Goal: Information Seeking & Learning: Learn about a topic

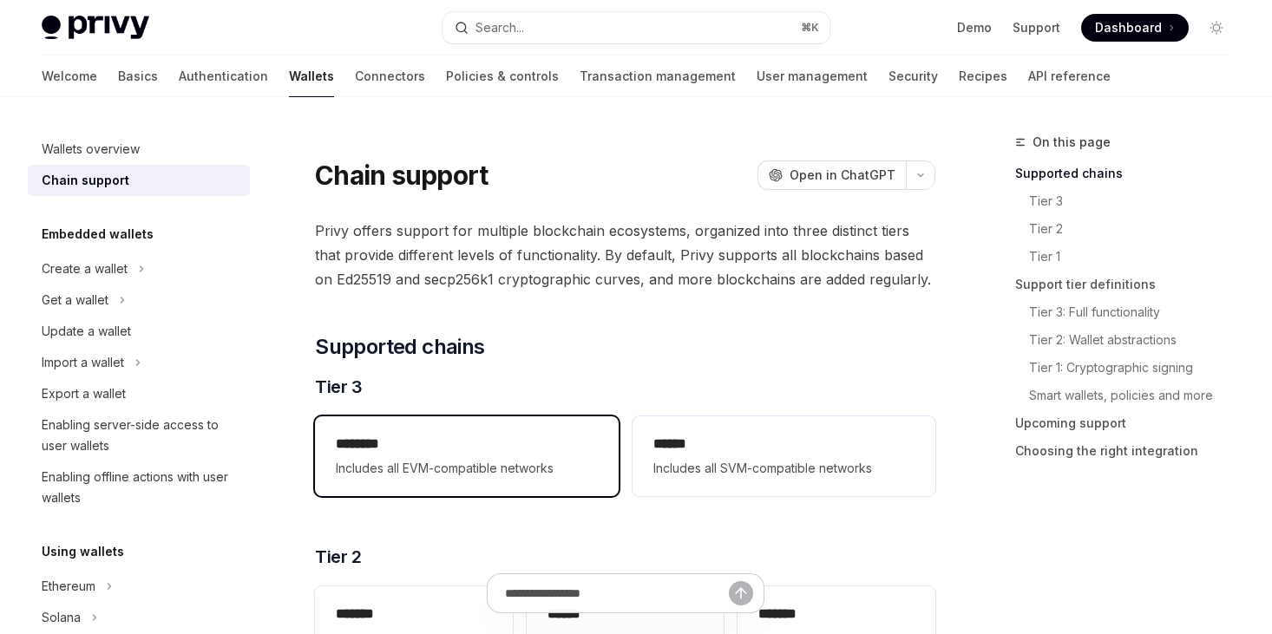
click at [533, 445] on h2 "********" at bounding box center [466, 444] width 261 height 21
type textarea "*"
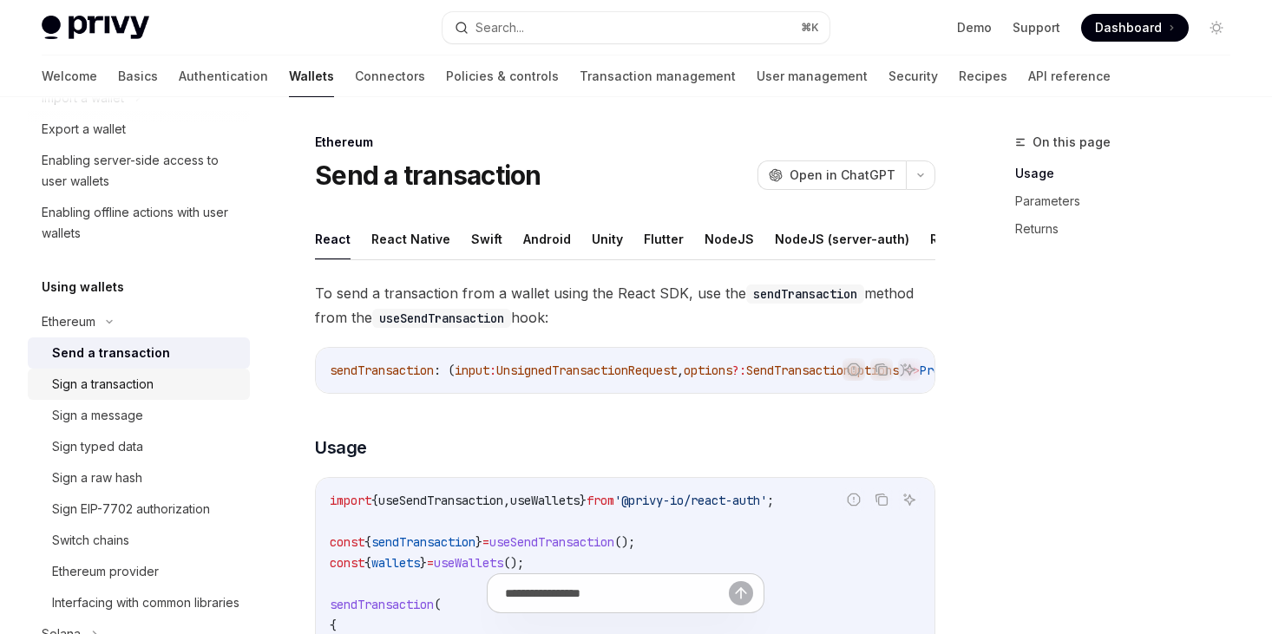
scroll to position [565, 0]
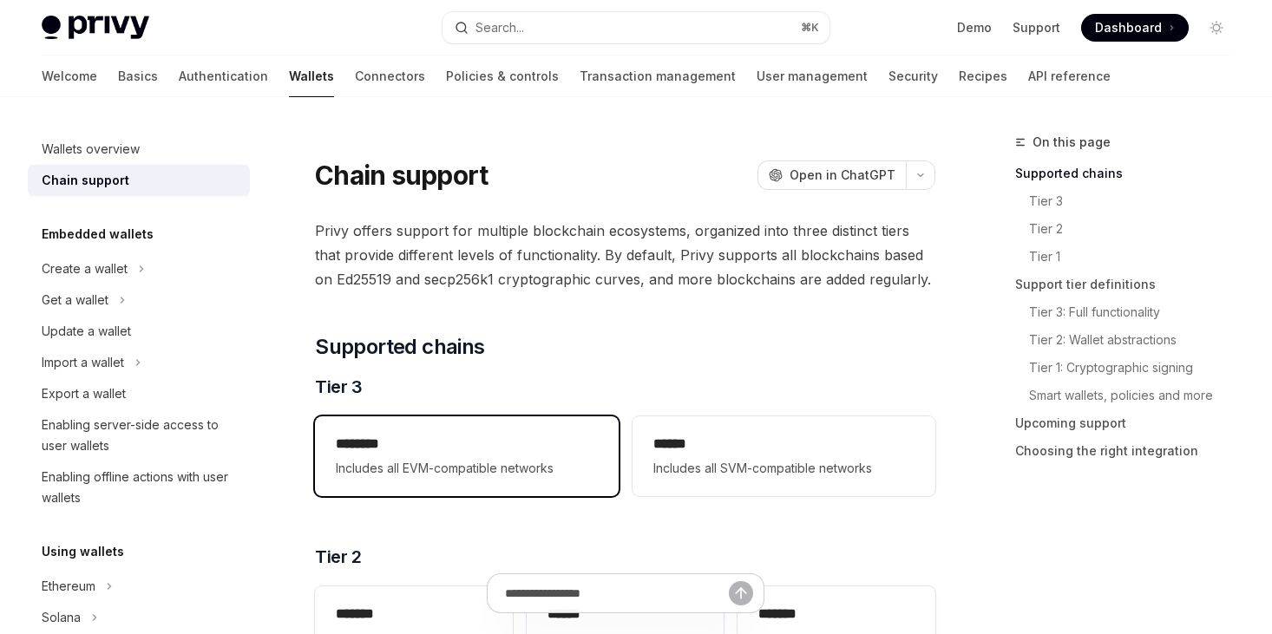
click at [427, 466] on span "Includes all EVM-compatible networks" at bounding box center [466, 468] width 261 height 21
type textarea "*"
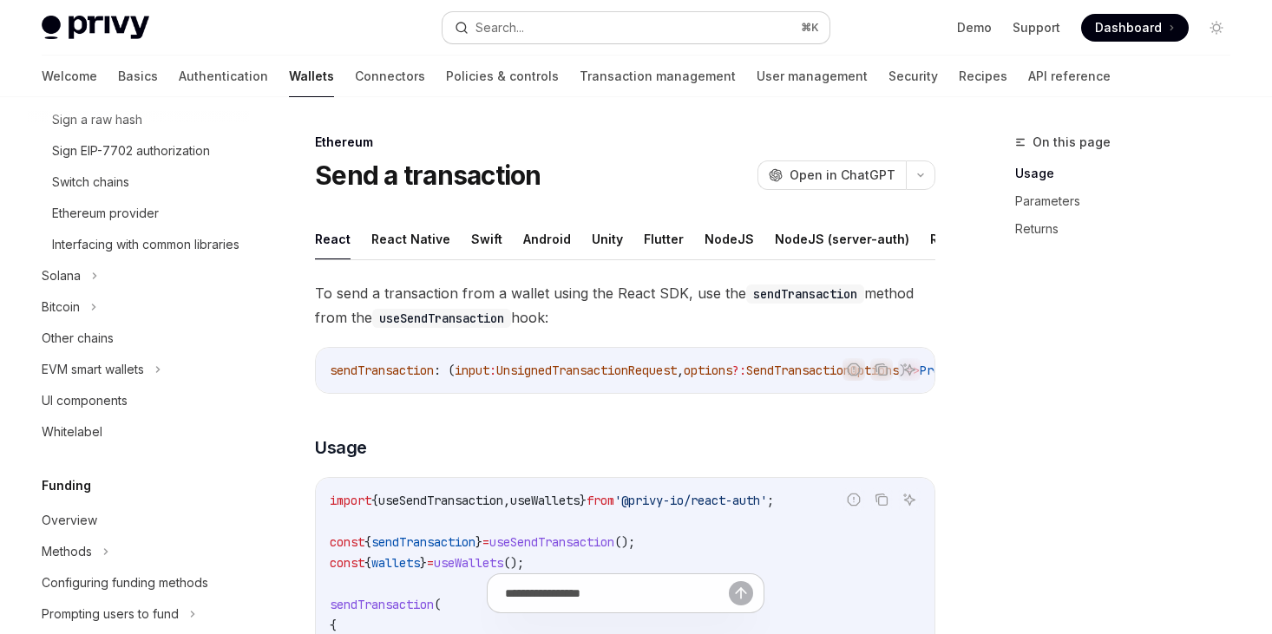
click at [611, 26] on button "Search... ⌘ K" at bounding box center [636, 27] width 387 height 31
click at [118, 75] on link "Basics" at bounding box center [138, 77] width 40 height 42
type textarea "*"
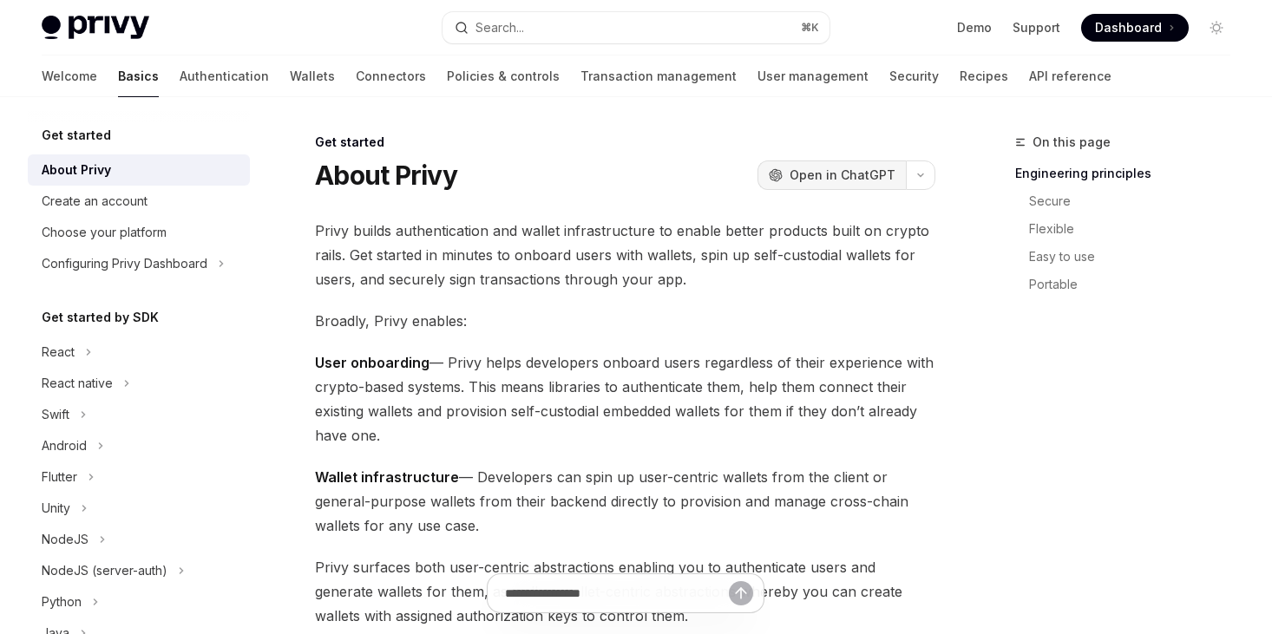
click at [805, 172] on span "Open in ChatGPT" at bounding box center [843, 175] width 106 height 17
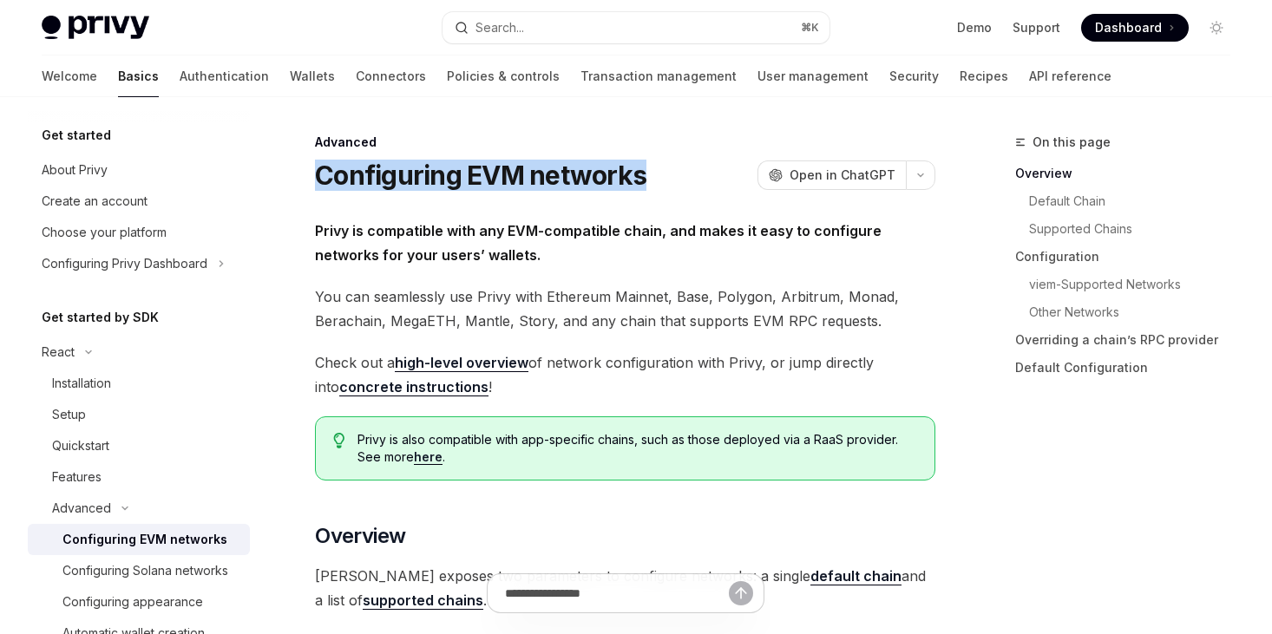
drag, startPoint x: 291, startPoint y: 174, endPoint x: 648, endPoint y: 181, distance: 357.6
copy h1 "Configuring EVM networks"
